Goal: Task Accomplishment & Management: Manage account settings

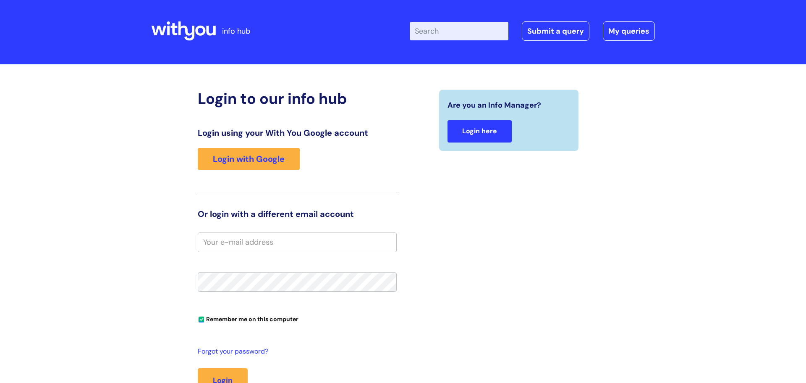
scroll to position [4, 0]
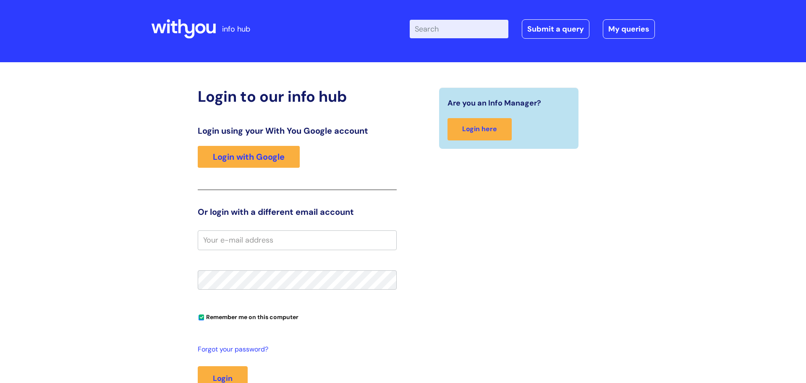
click at [473, 148] on div "Are you an Info Manager? Login here" at bounding box center [508, 117] width 139 height 61
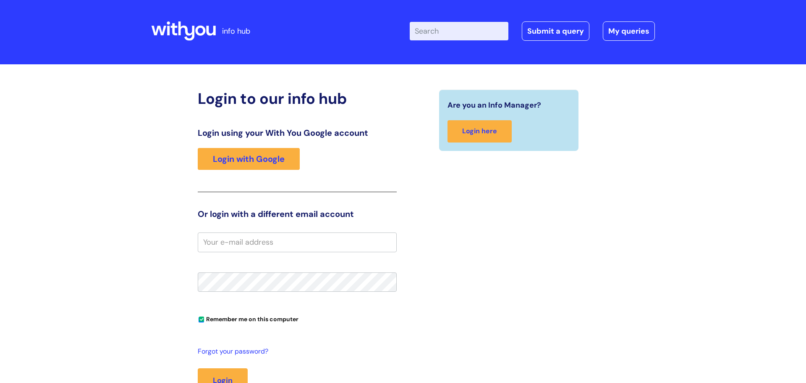
scroll to position [0, 0]
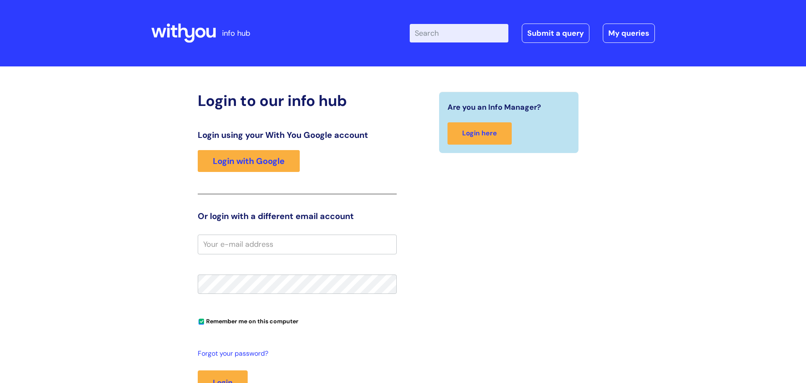
click at [473, 148] on div "Are you an Info Manager? Login here" at bounding box center [508, 122] width 139 height 61
click at [628, 89] on div "Login to our info hub Login using your With You Google account Login with Googl…" at bounding box center [403, 253] width 504 height 356
click at [649, 90] on div "Login to our info hub Login using your With You Google account Login with Googl…" at bounding box center [403, 253] width 504 height 356
click at [649, 89] on div "Login to our info hub Login using your With You Google account Login with Googl…" at bounding box center [403, 253] width 504 height 356
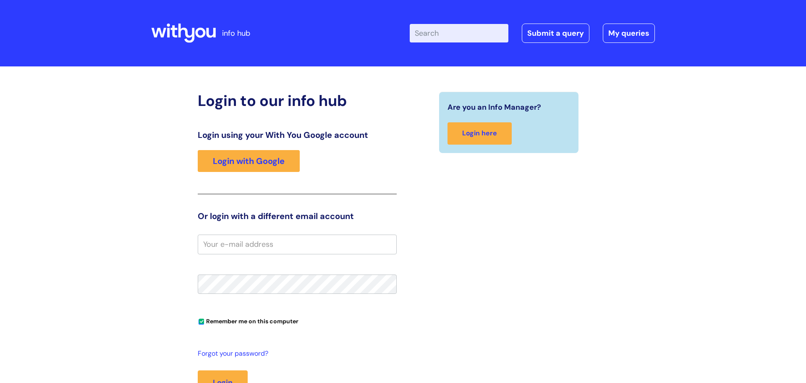
click at [649, 89] on div "Login to our info hub Login using your With You Google account Login with Googl…" at bounding box center [403, 253] width 504 height 356
drag, startPoint x: 649, startPoint y: 89, endPoint x: 643, endPoint y: 103, distance: 14.9
click at [643, 104] on div "Login to our info hub Login using your With You Google account Login with Googl…" at bounding box center [403, 253] width 504 height 356
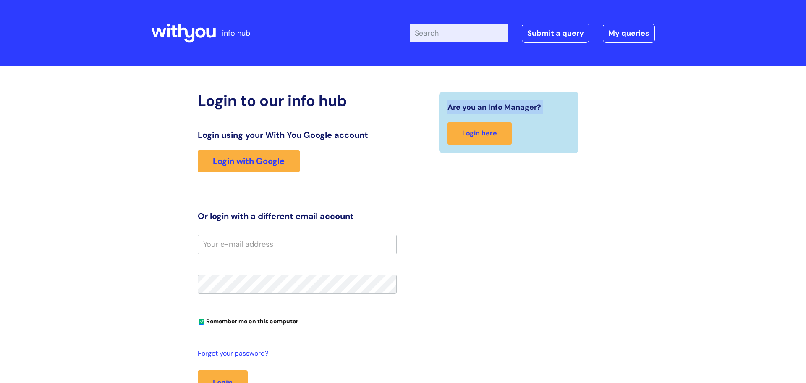
click at [643, 103] on div "Login to our info hub Login using your With You Google account Login with Googl…" at bounding box center [403, 261] width 504 height 339
click at [643, 104] on div "Login to our info hub Login using your With You Google account Login with Googl…" at bounding box center [403, 261] width 504 height 339
click at [645, 103] on div "Login to our info hub Login using your With You Google account Login with Googl…" at bounding box center [403, 261] width 504 height 339
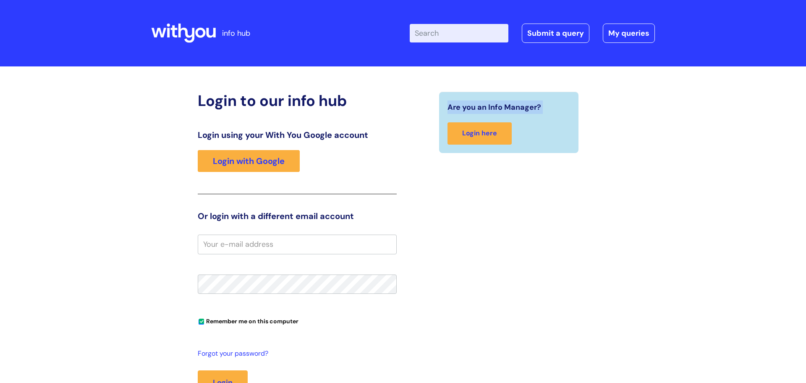
click at [645, 103] on div "Login to our info hub Login using your With You Google account Login with Googl…" at bounding box center [403, 261] width 504 height 339
drag, startPoint x: 645, startPoint y: 103, endPoint x: 654, endPoint y: 106, distance: 9.3
click at [651, 106] on div "Login to our info hub Login using your With You Google account Login with Googl…" at bounding box center [403, 261] width 504 height 339
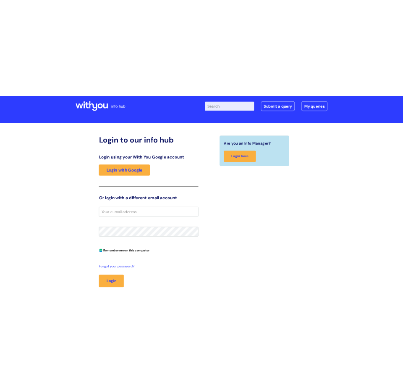
scroll to position [17, 0]
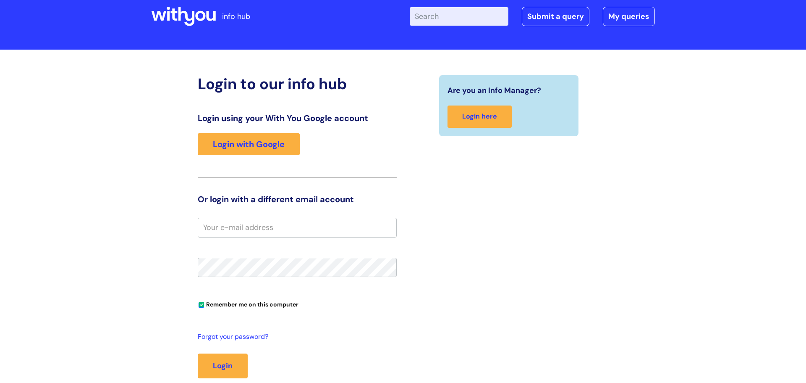
drag, startPoint x: 654, startPoint y: 106, endPoint x: 17, endPoint y: 362, distance: 686.1
